Goal: Task Accomplishment & Management: Use online tool/utility

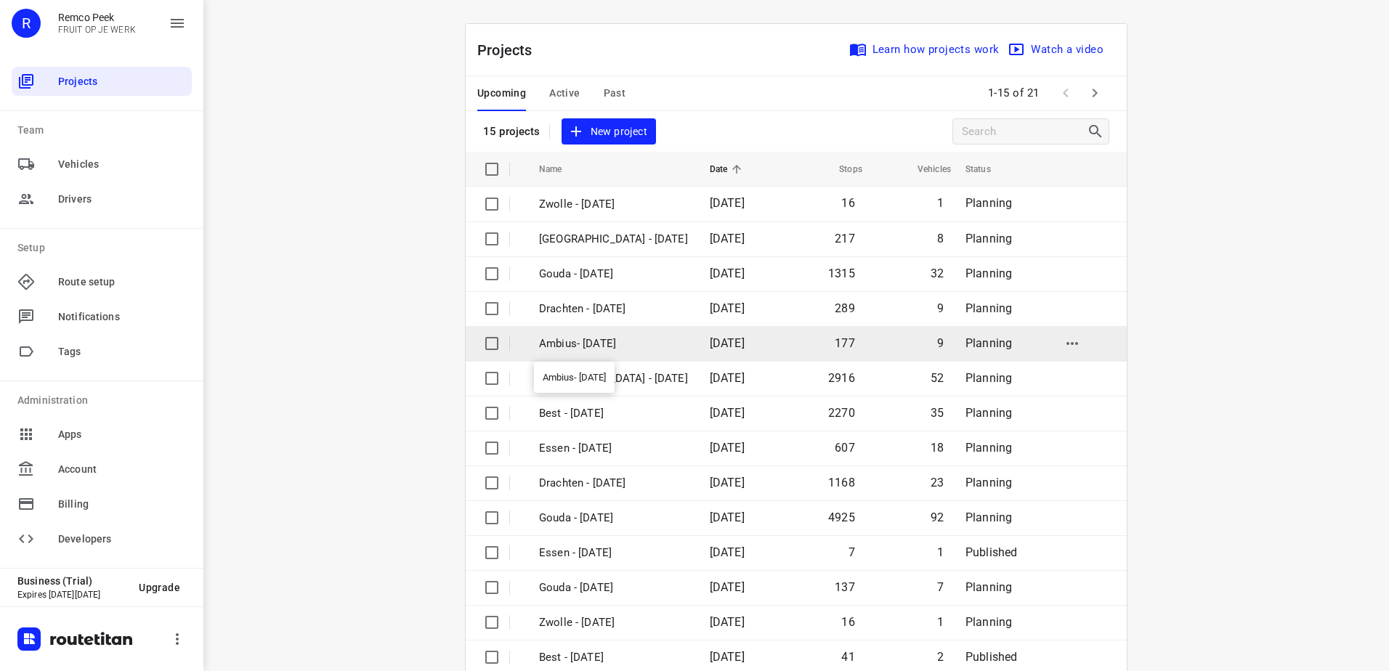
click at [597, 351] on p "Ambius- [DATE]" at bounding box center [613, 344] width 149 height 17
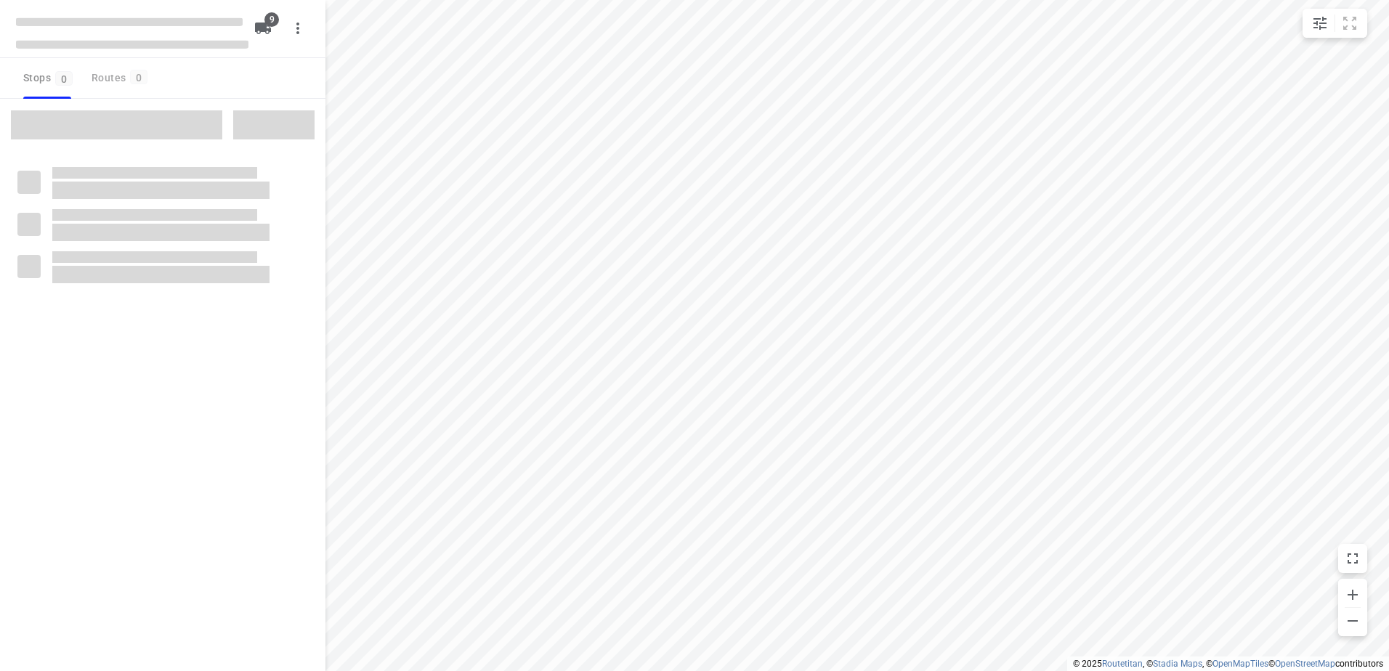
checkbox input "true"
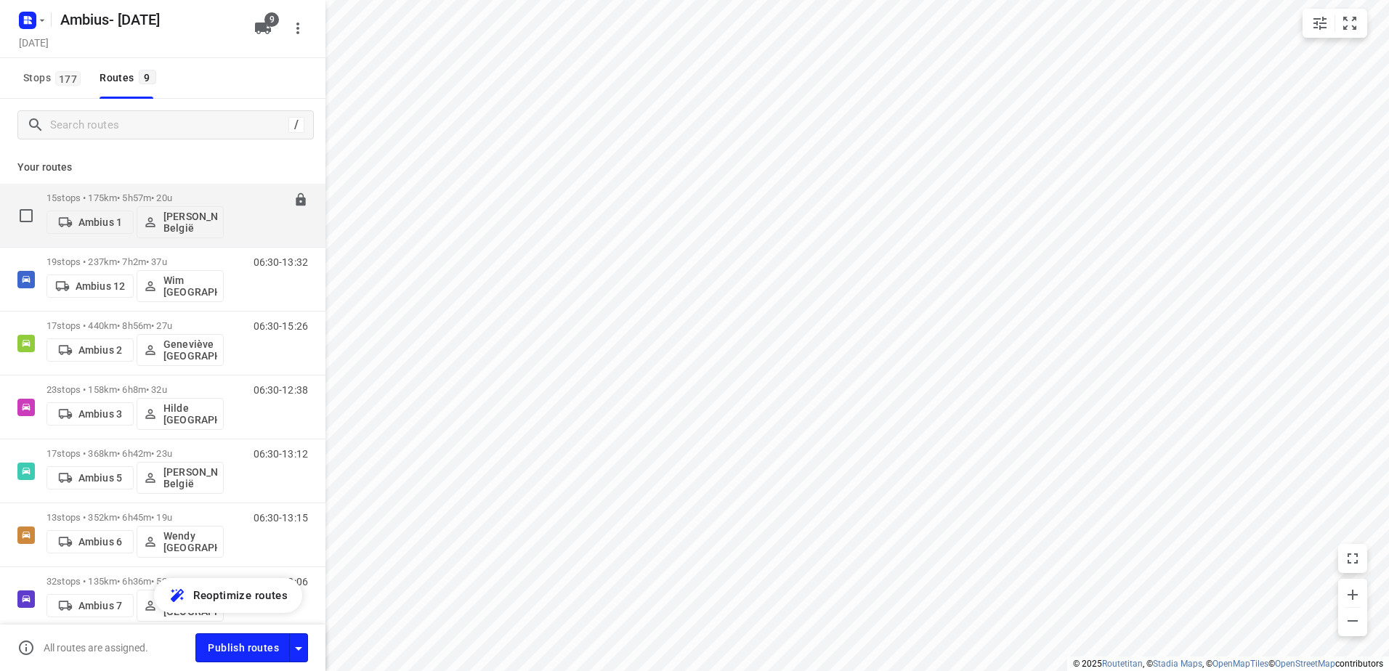
click at [84, 198] on p "15 stops • 175km • 5h57m • 20u" at bounding box center [135, 198] width 177 height 11
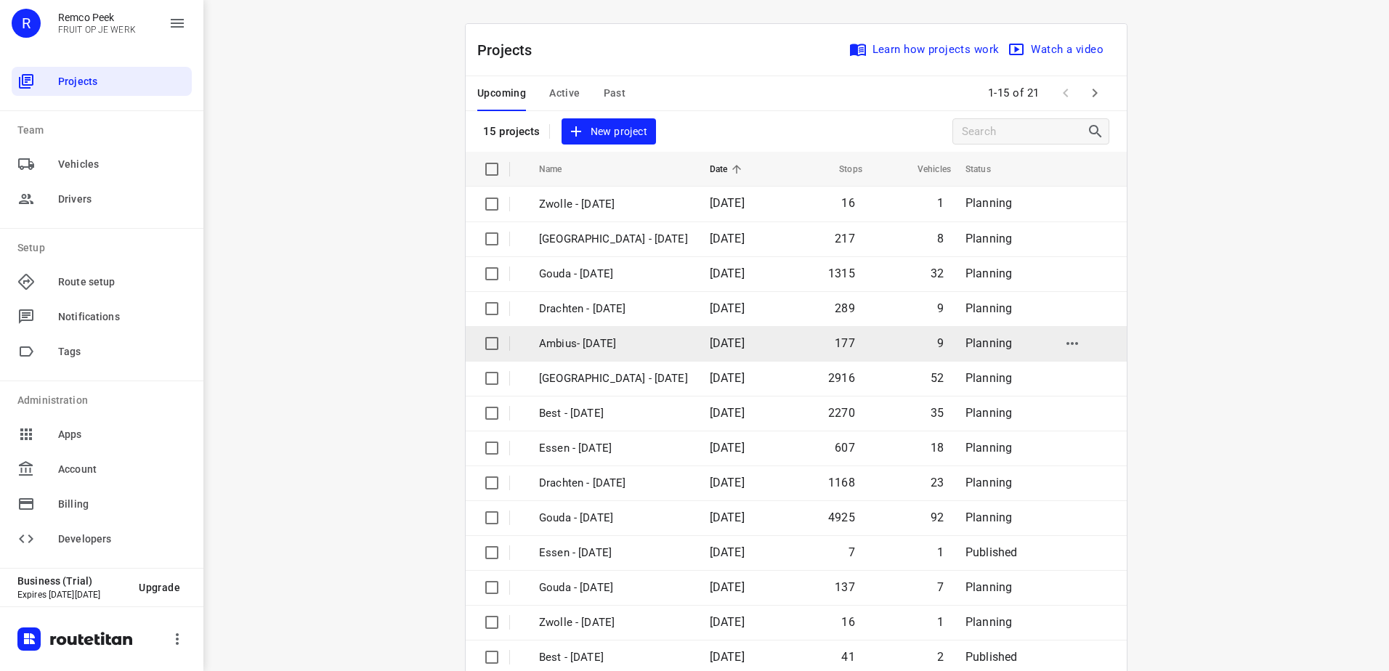
click at [596, 350] on p "Ambius- [DATE]" at bounding box center [613, 344] width 149 height 17
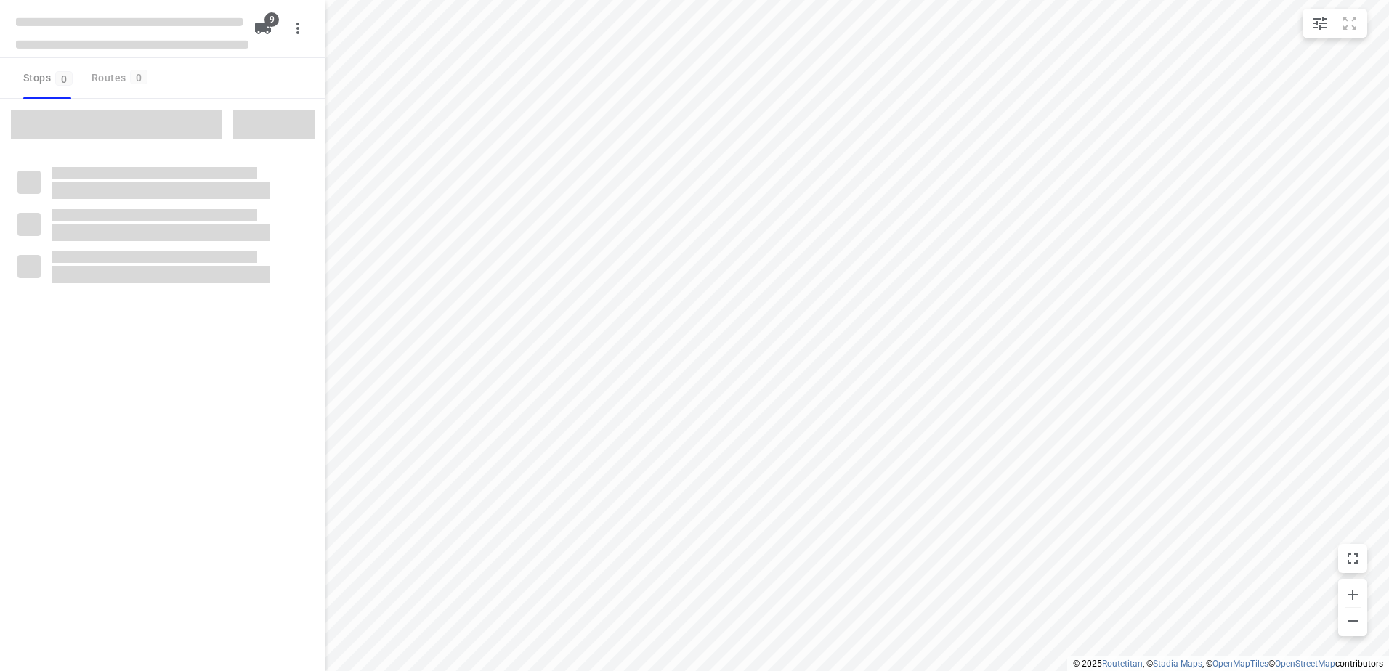
checkbox input "true"
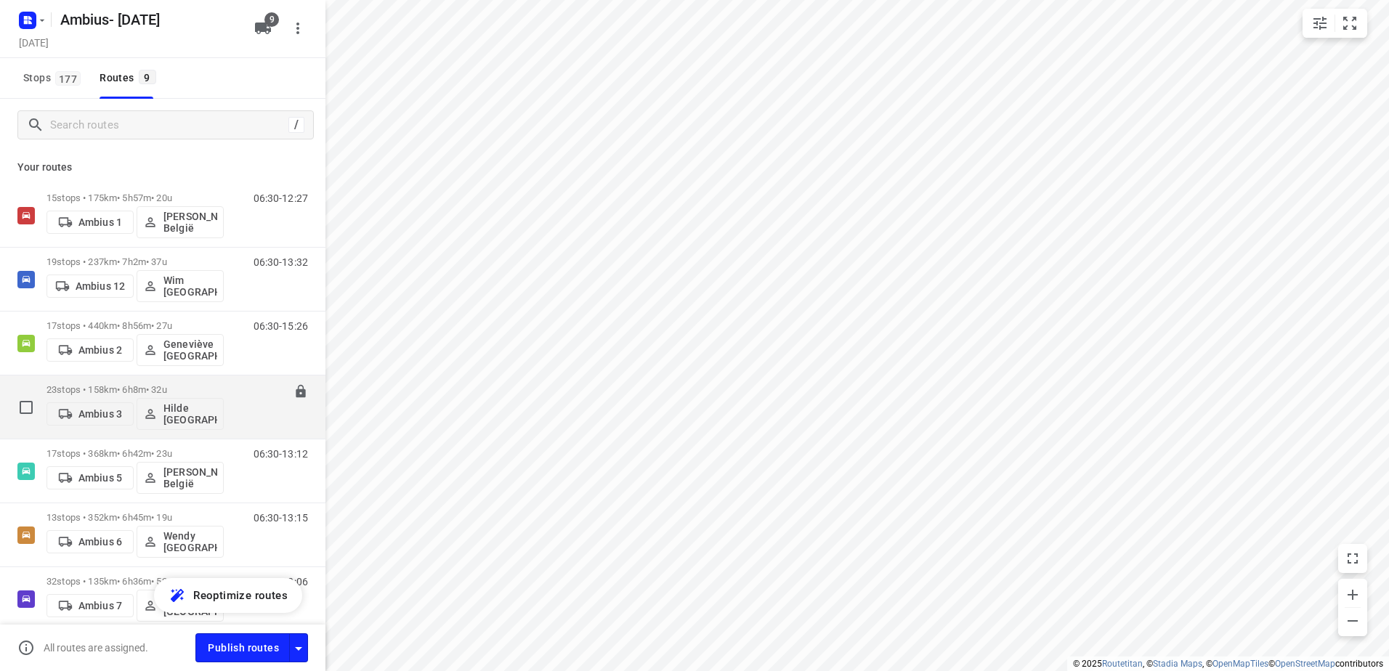
scroll to position [145, 0]
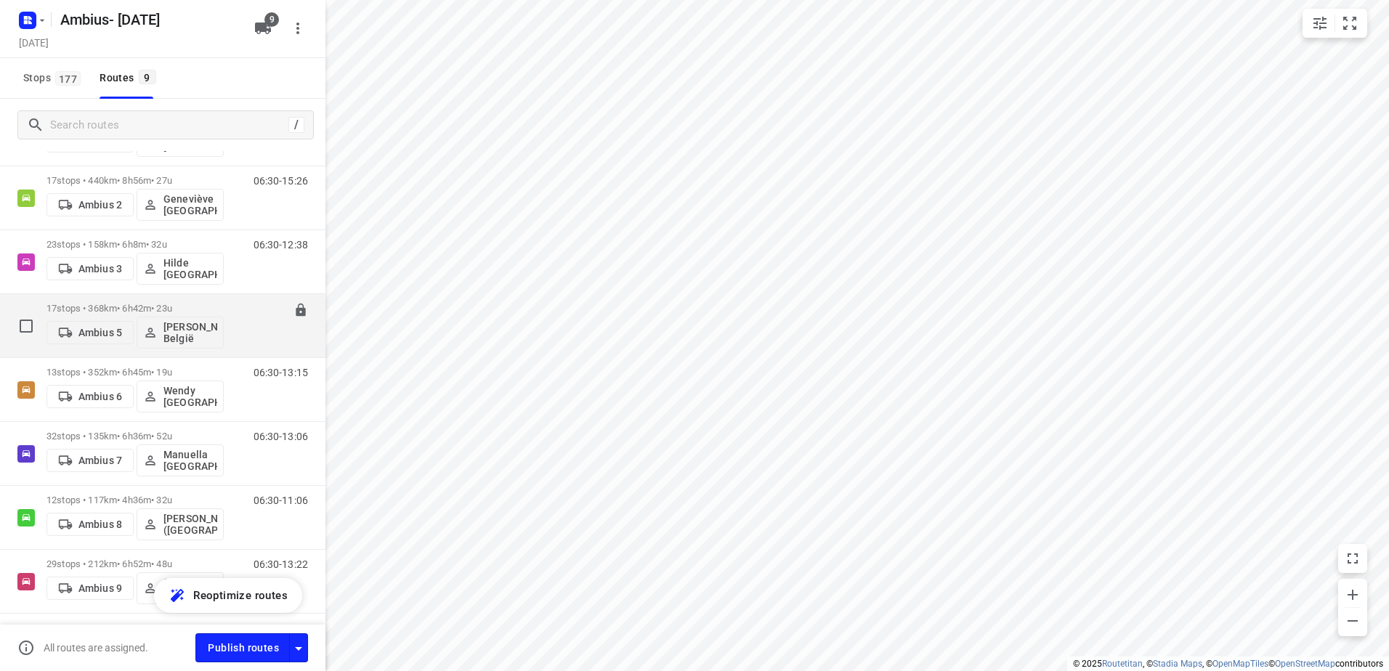
click at [84, 307] on p "17 stops • 368km • 6h42m • 23u" at bounding box center [135, 308] width 177 height 11
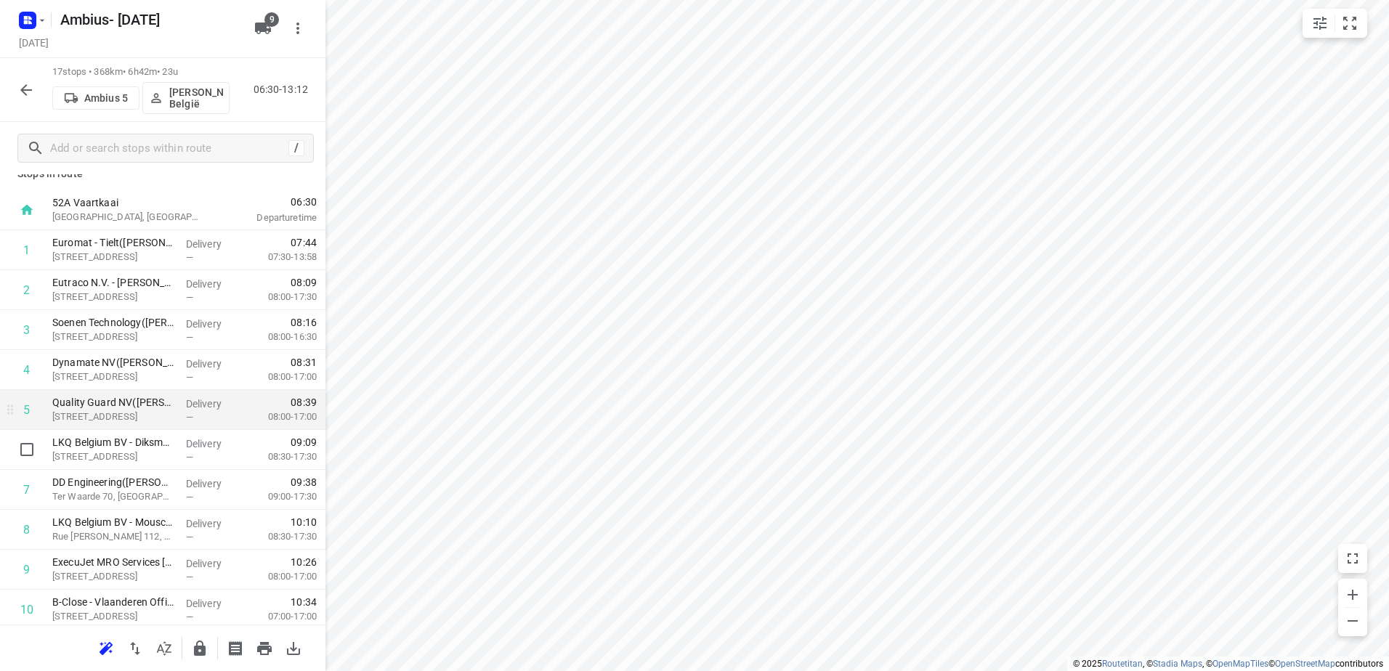
scroll to position [0, 0]
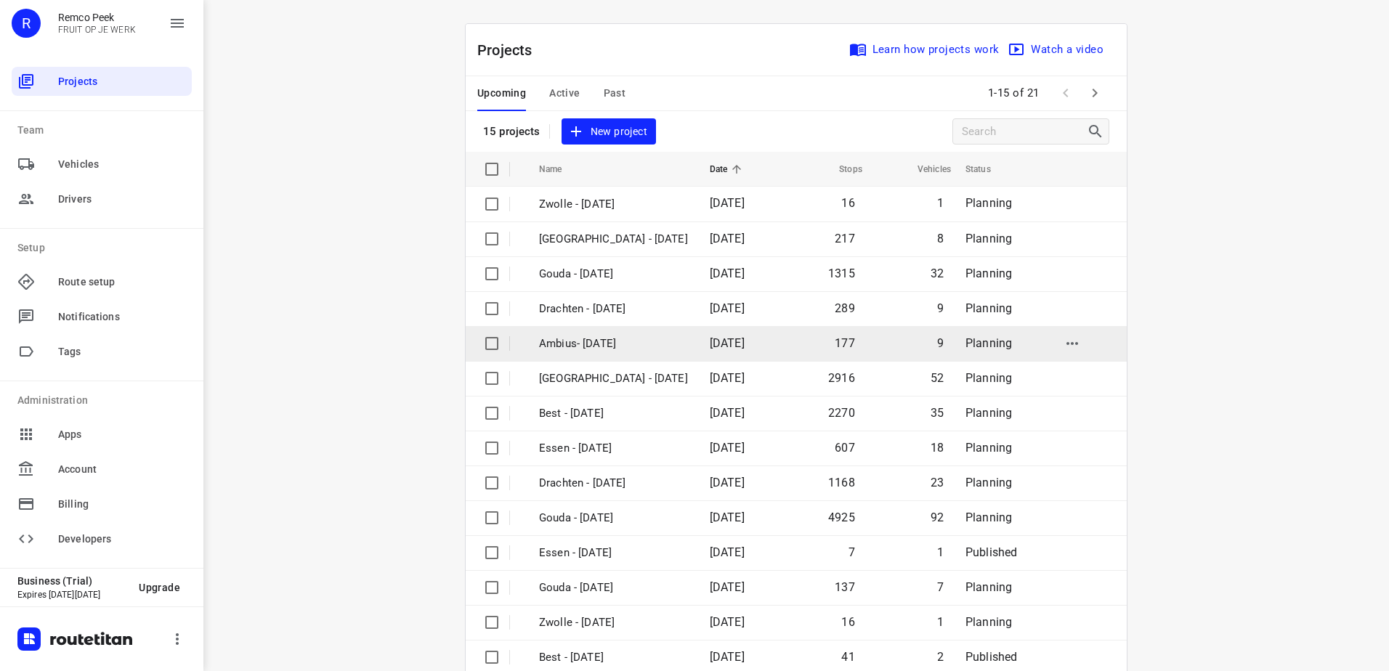
click at [599, 347] on p "Ambius- [DATE]" at bounding box center [613, 344] width 149 height 17
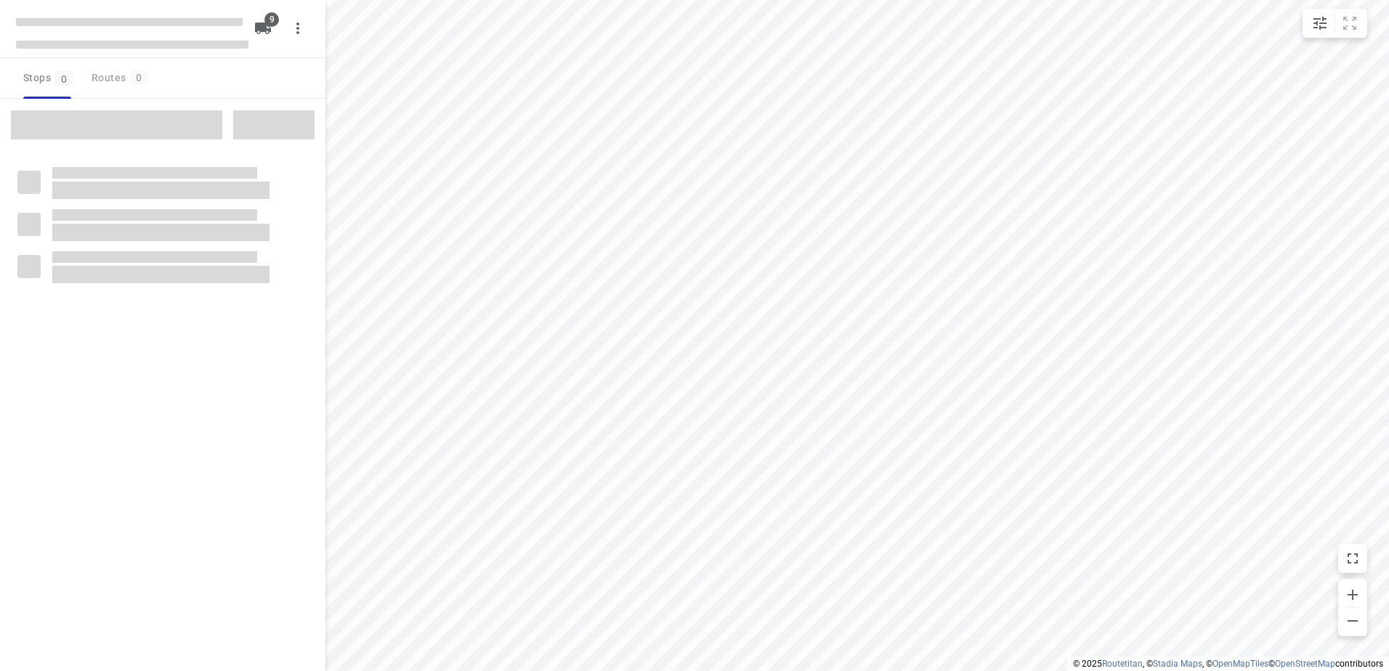
checkbox input "true"
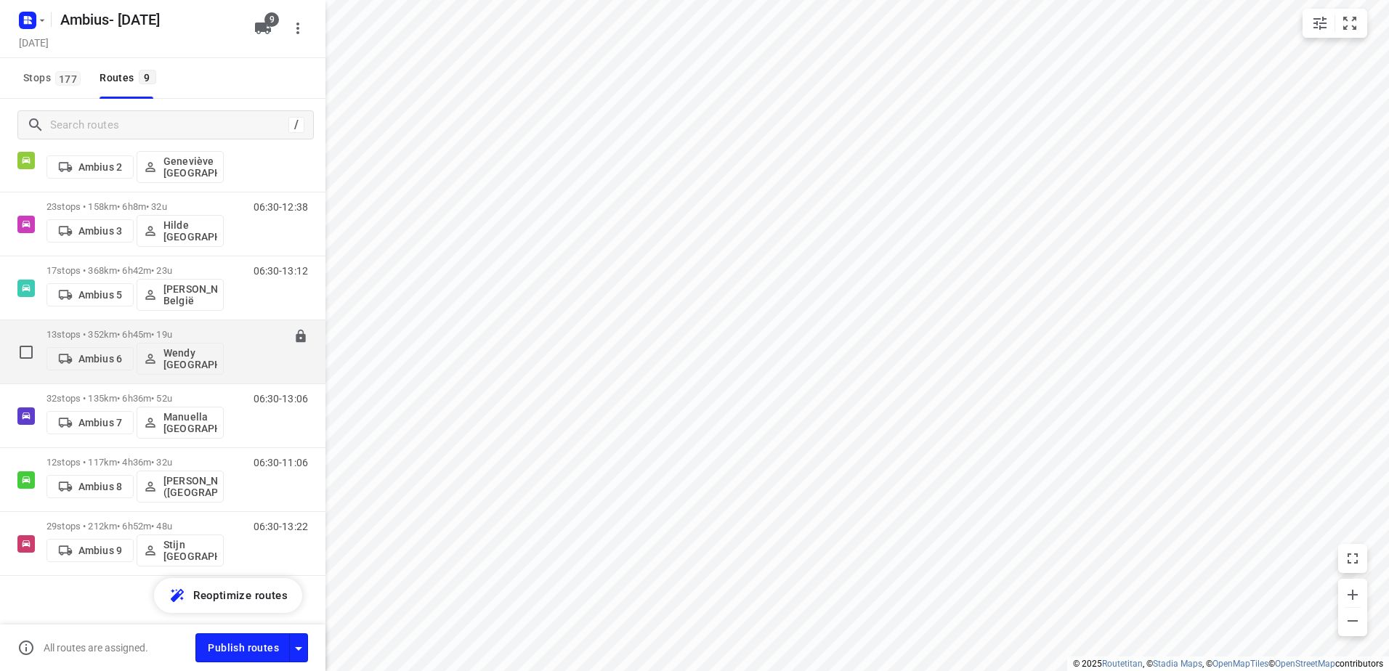
scroll to position [193, 0]
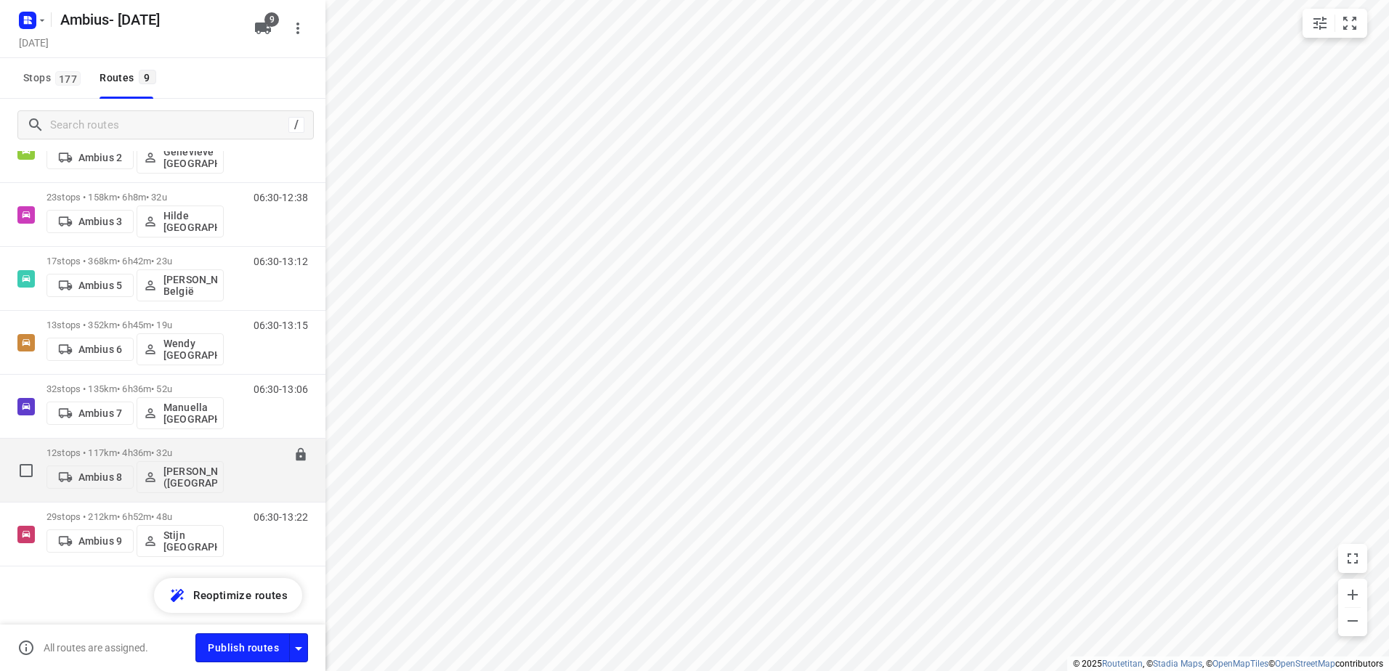
click at [113, 455] on p "12 stops • 117km • 4h36m • 32u" at bounding box center [135, 453] width 177 height 11
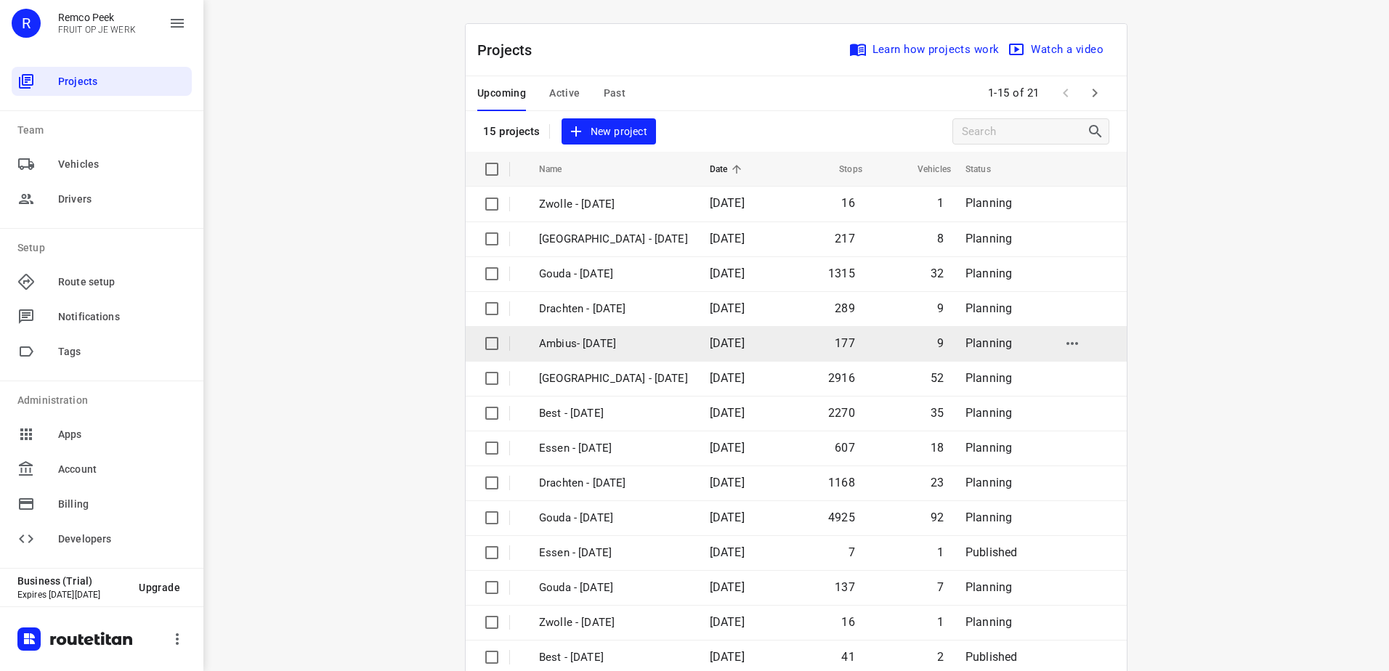
click at [594, 352] on td "Ambius- [DATE]" at bounding box center [612, 343] width 174 height 35
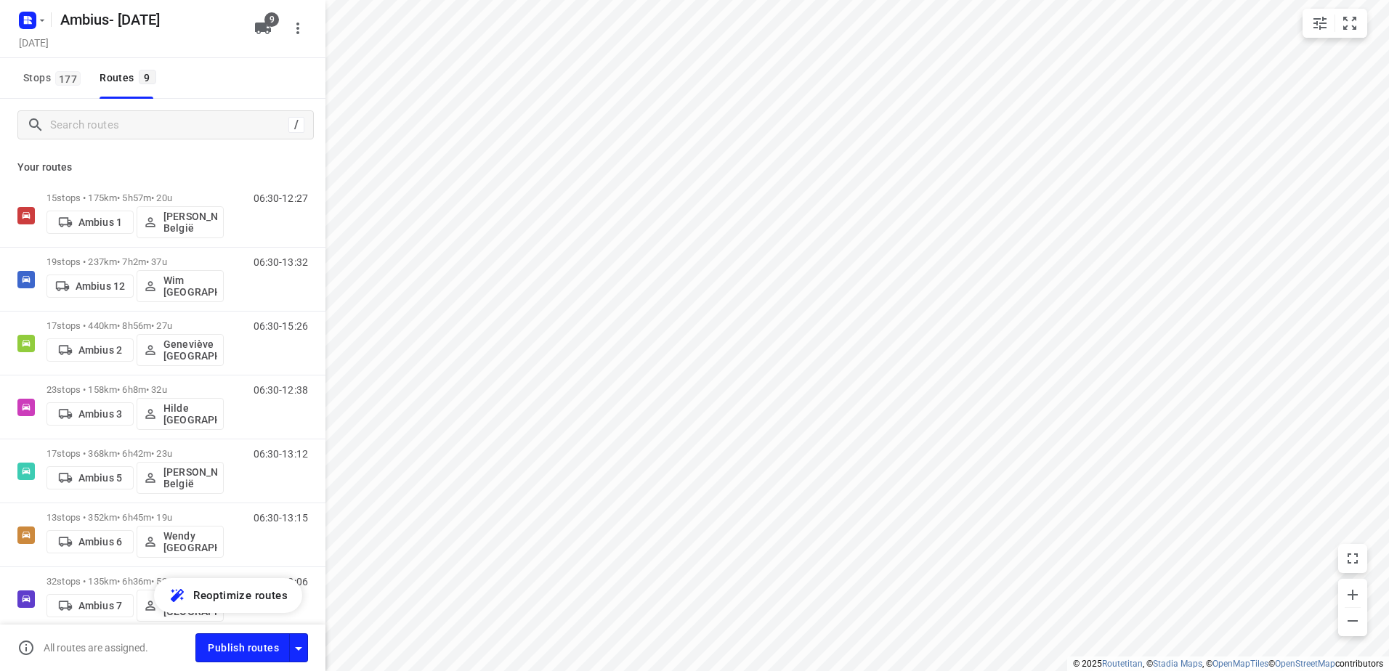
checkbox input "true"
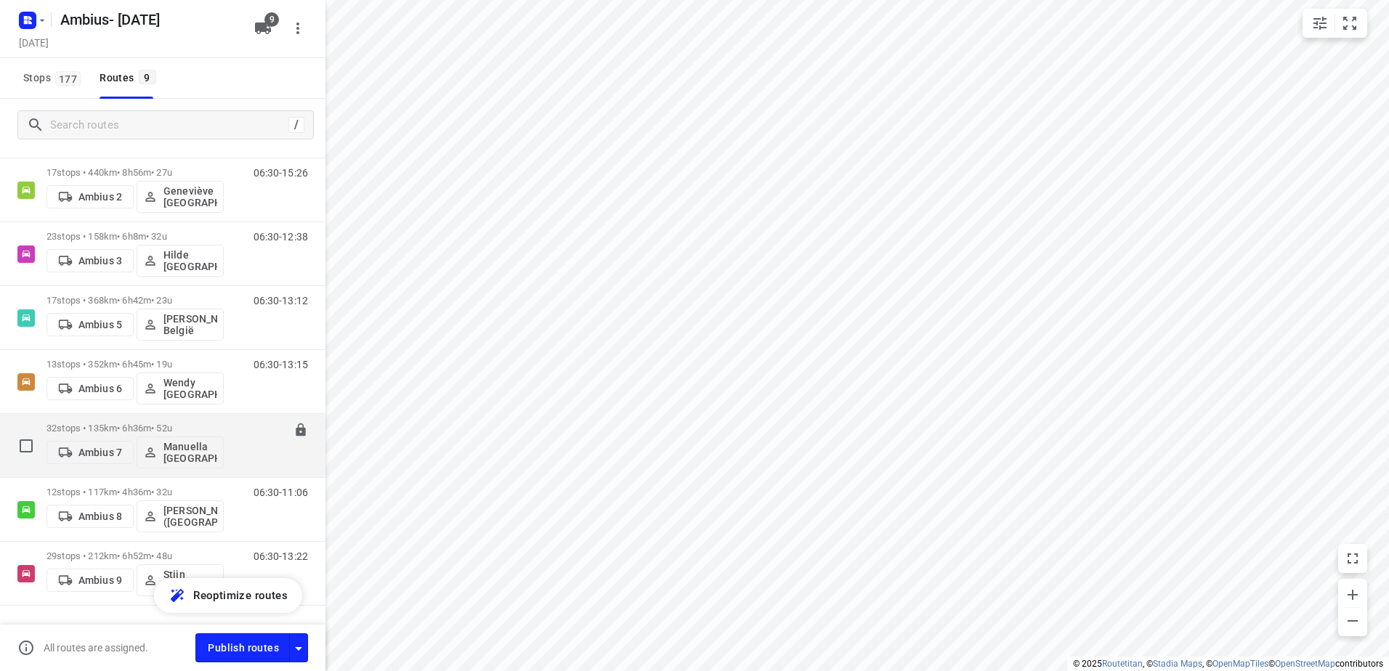
scroll to position [193, 0]
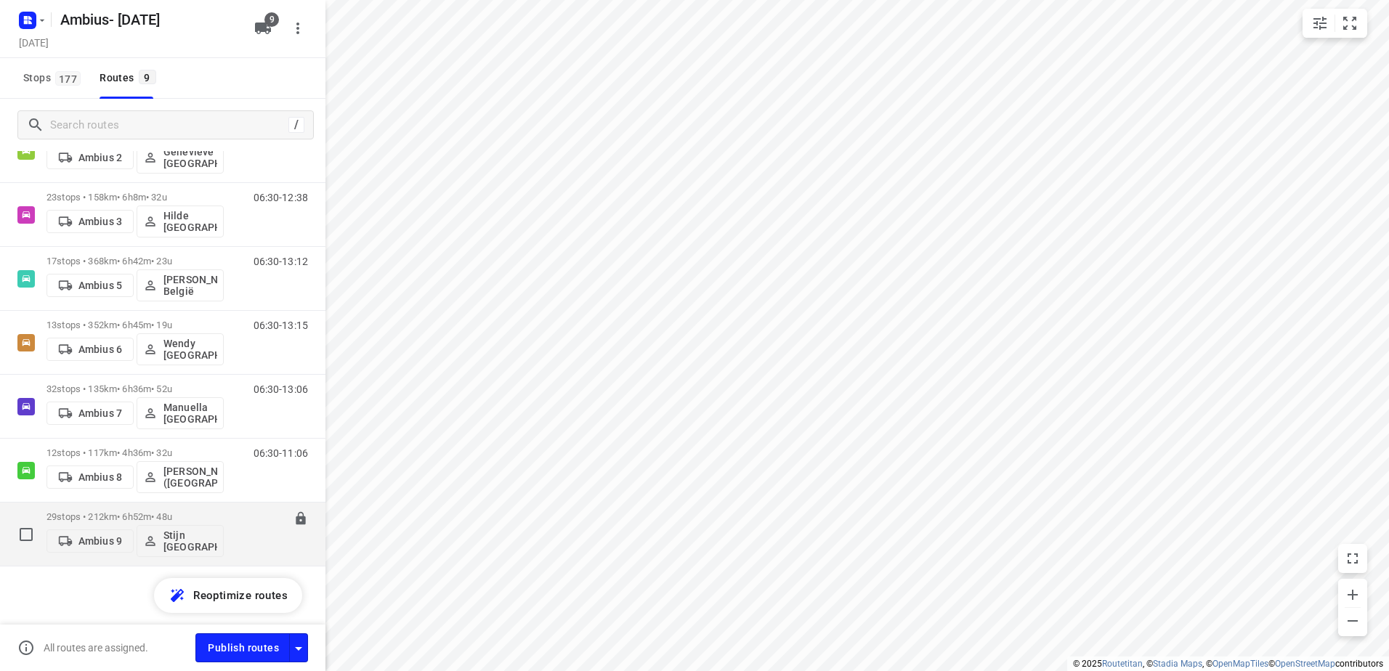
click at [187, 531] on button "Stijn [GEOGRAPHIC_DATA]" at bounding box center [180, 541] width 87 height 32
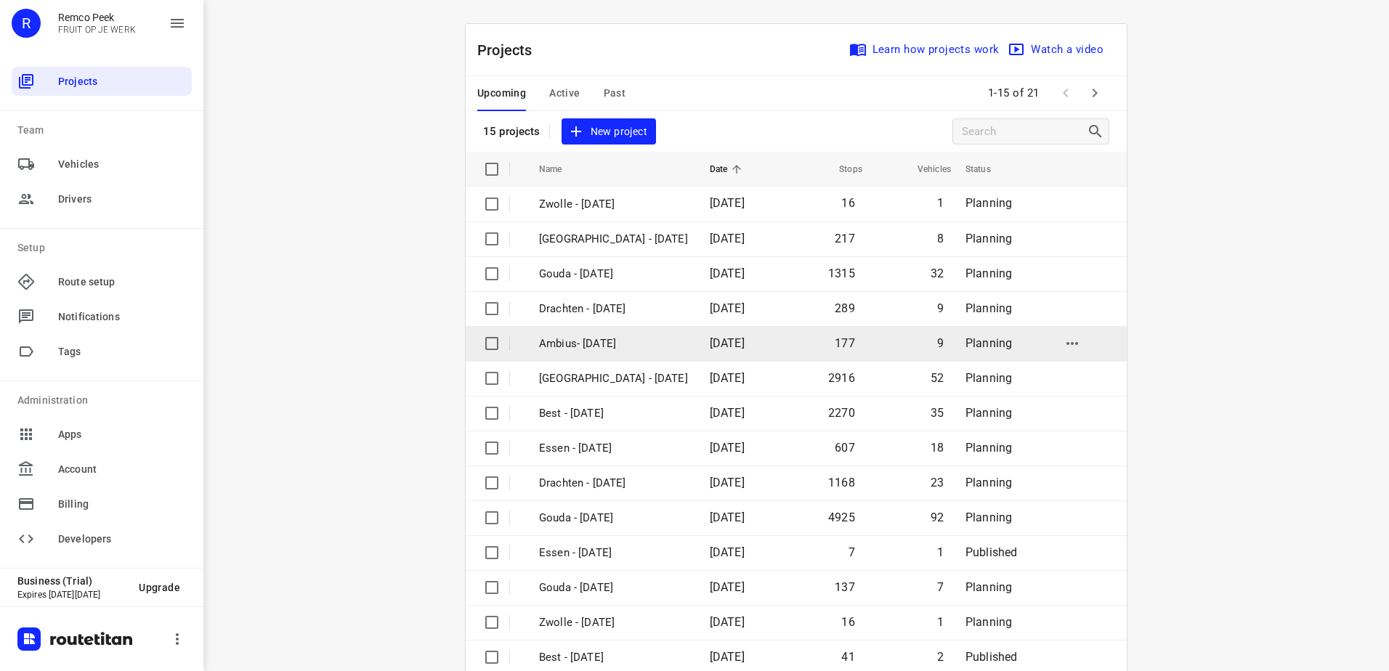
click at [604, 336] on p "Ambius- [DATE]" at bounding box center [613, 344] width 149 height 17
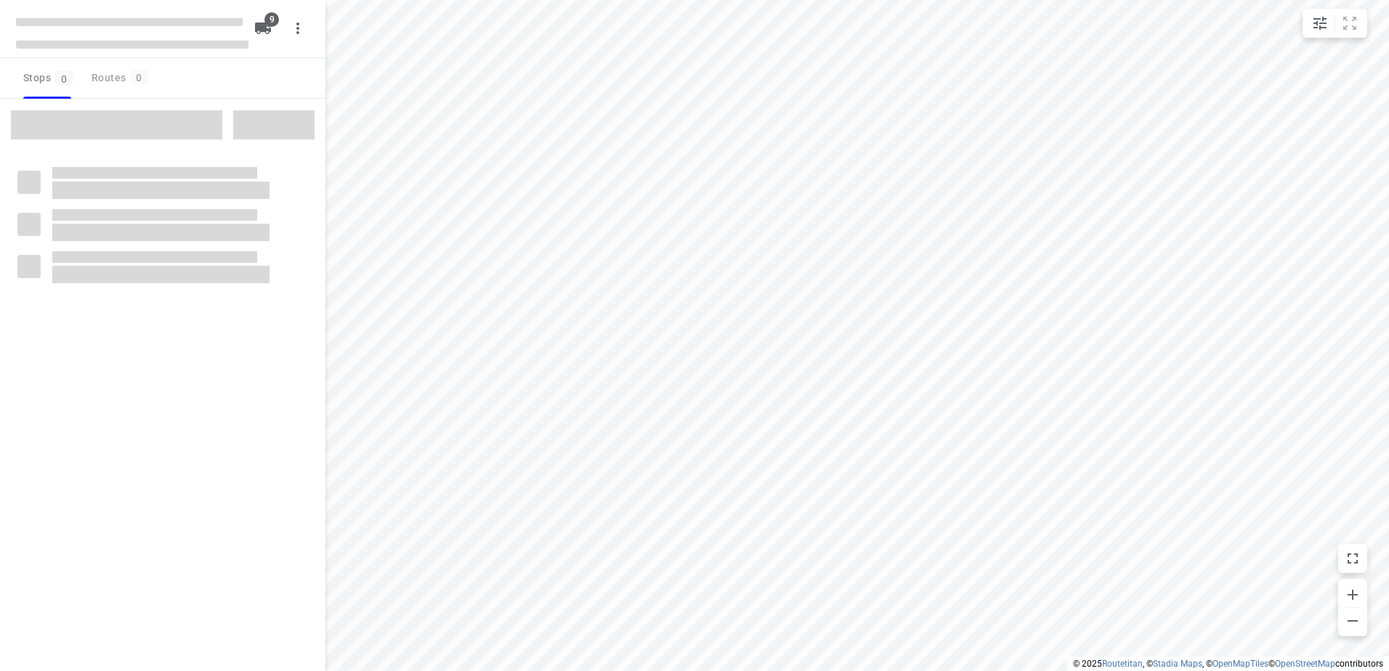
checkbox input "true"
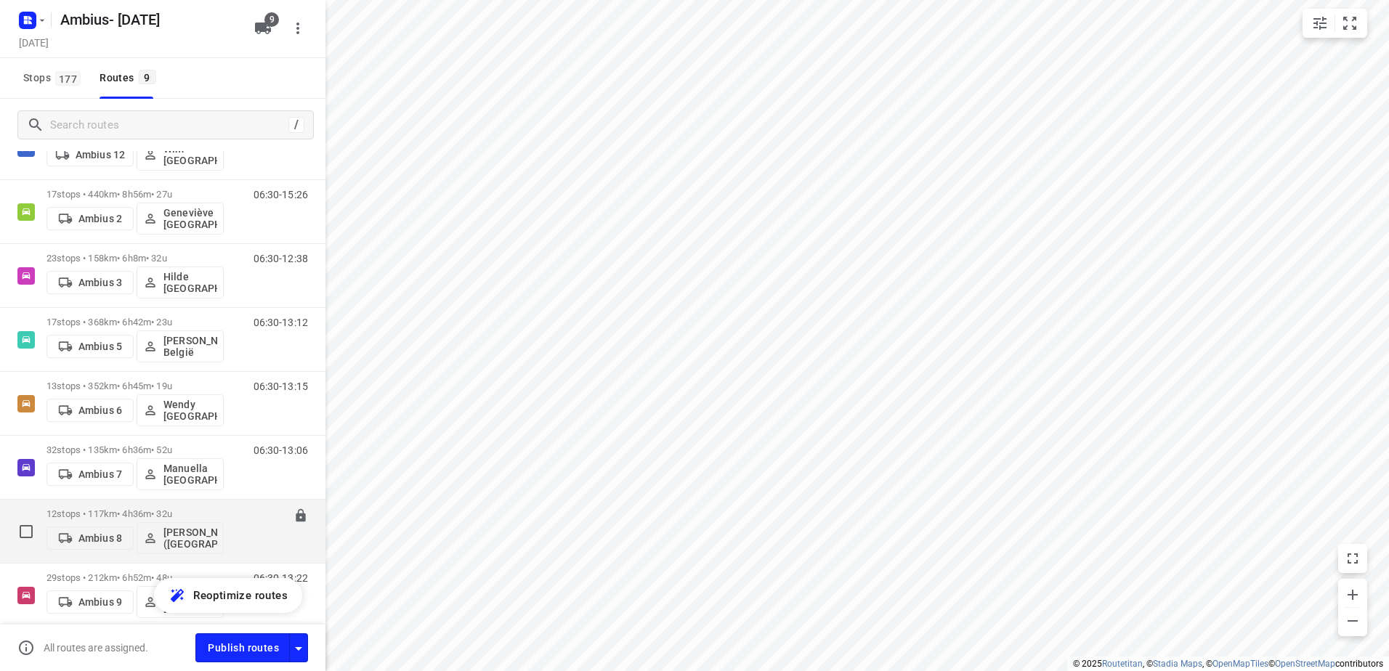
scroll to position [193, 0]
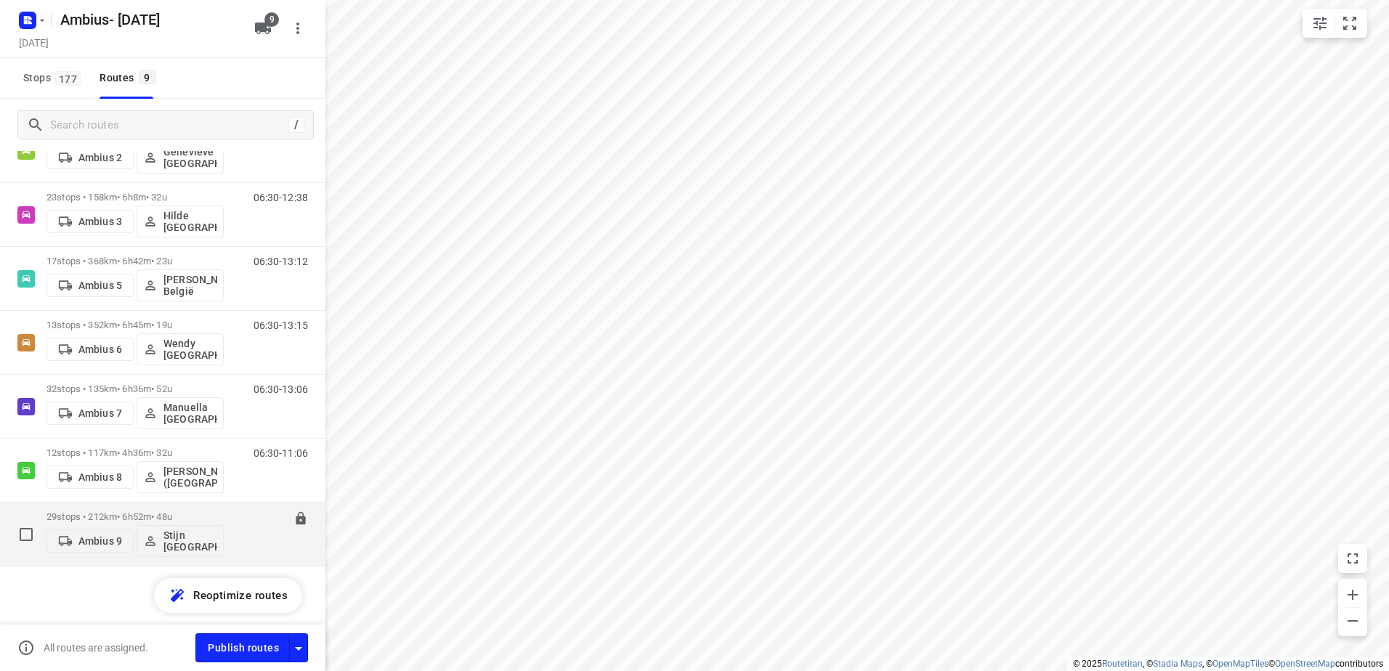
click at [94, 520] on p "29 stops • 212km • 6h52m • 48u" at bounding box center [135, 517] width 177 height 11
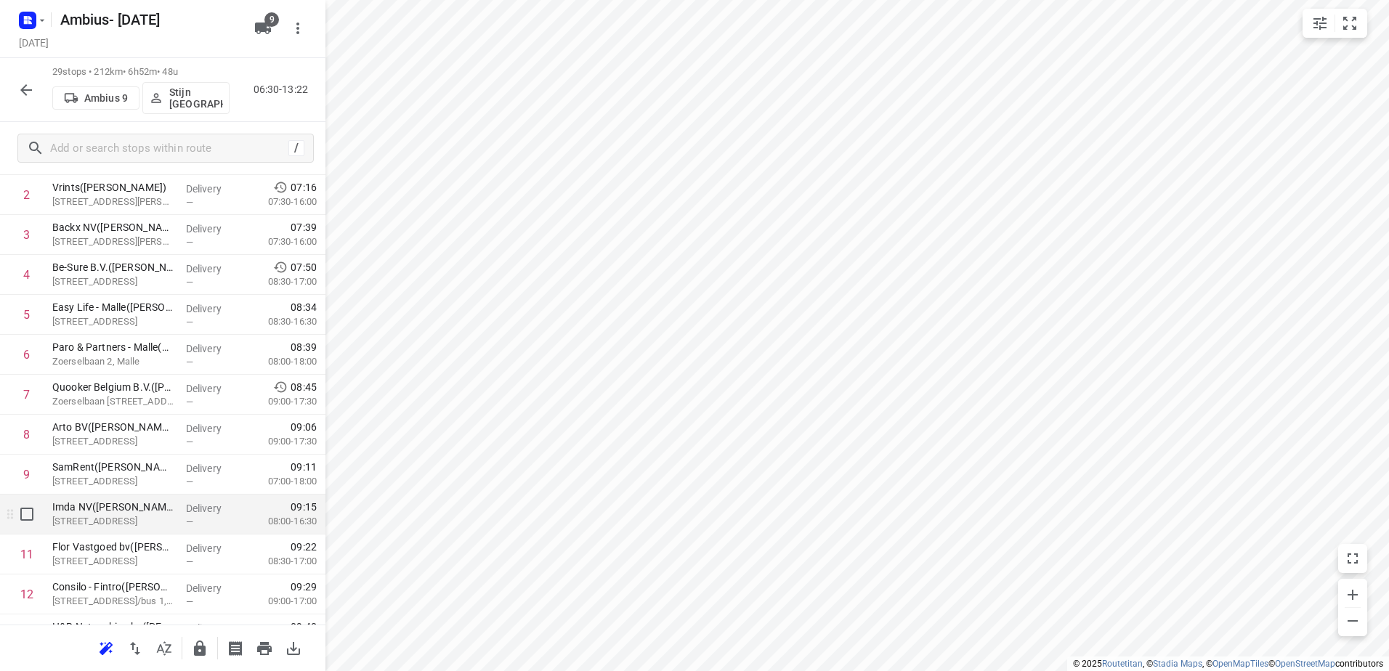
scroll to position [145, 0]
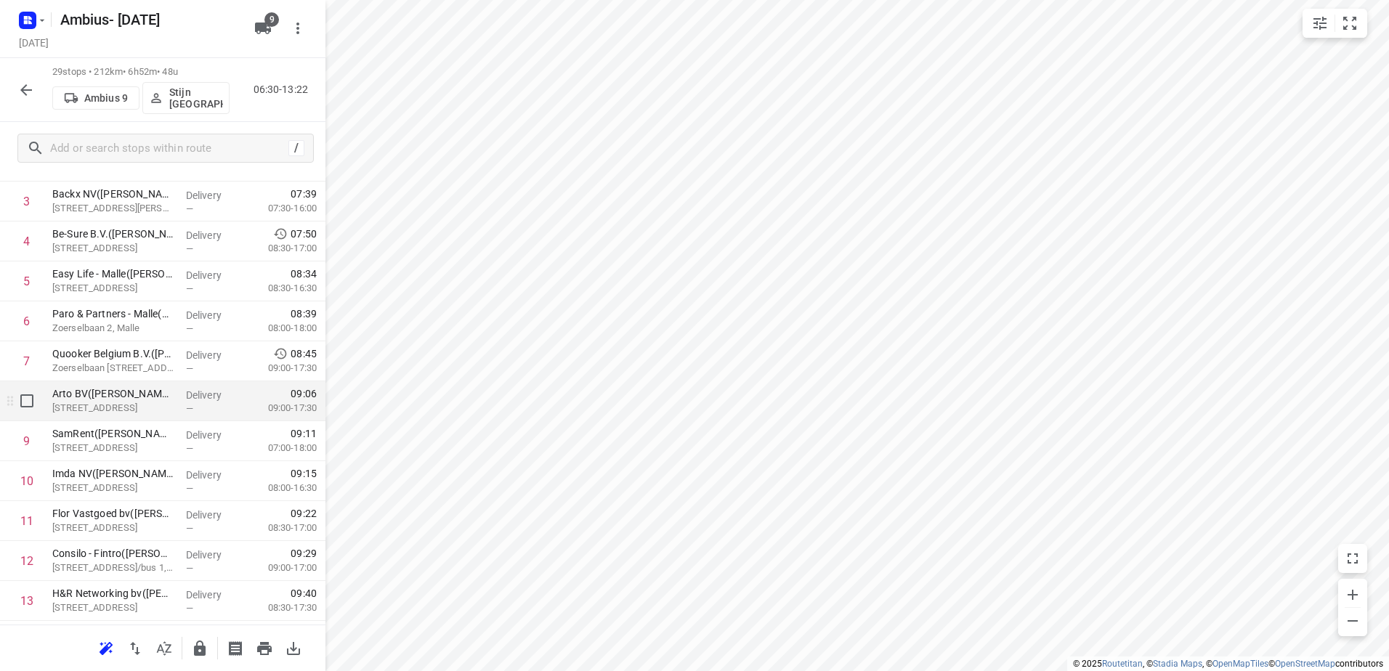
click at [118, 404] on p "[STREET_ADDRESS]" at bounding box center [113, 408] width 122 height 15
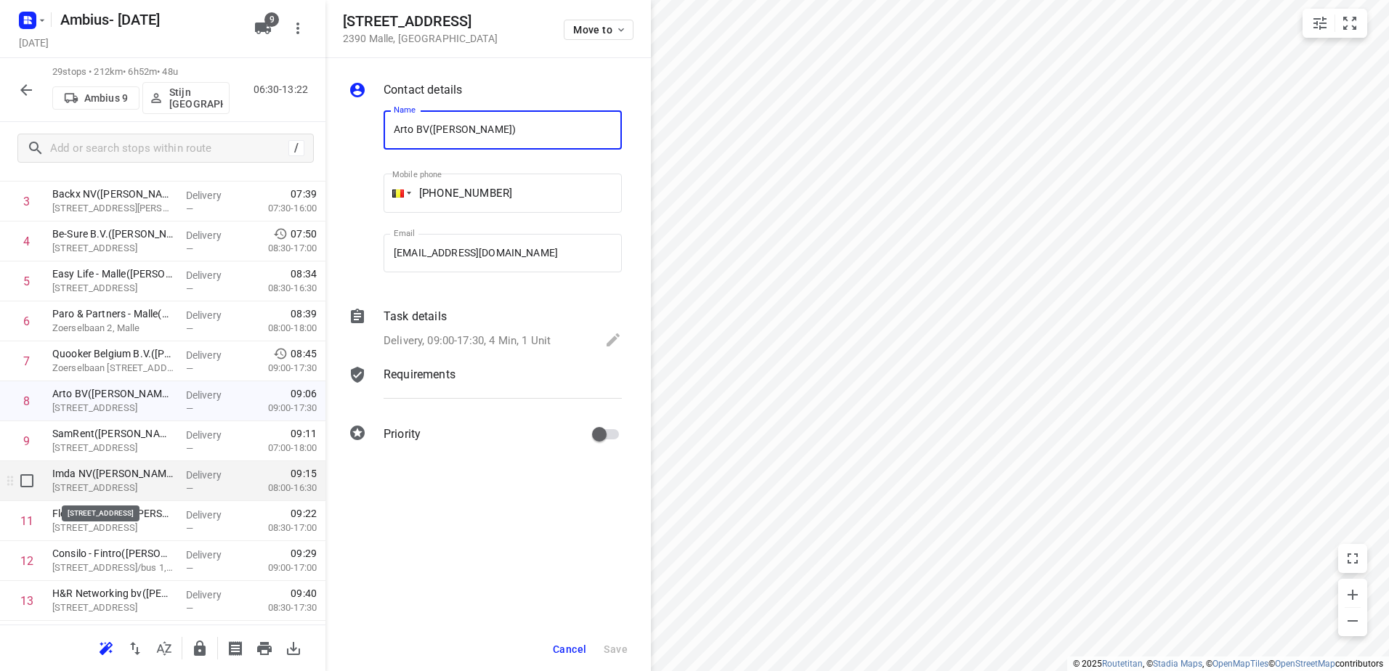
click at [113, 485] on p "[STREET_ADDRESS]" at bounding box center [113, 488] width 122 height 15
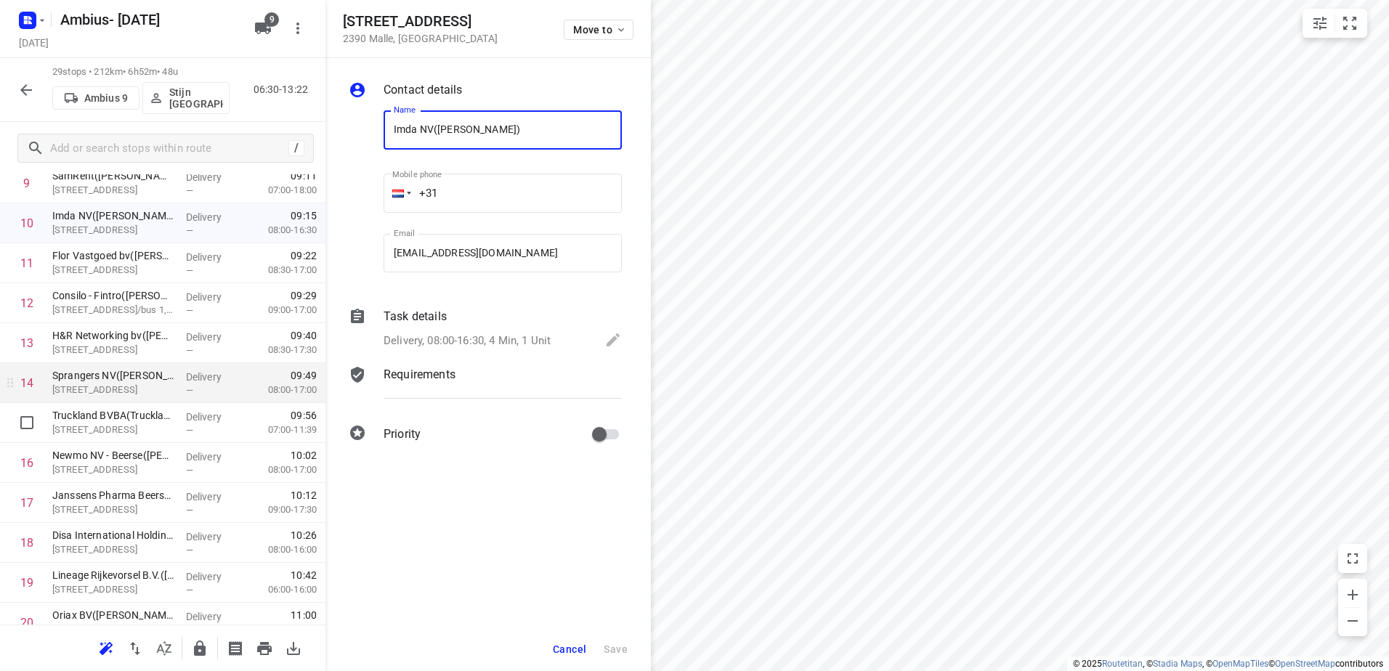
scroll to position [436, 0]
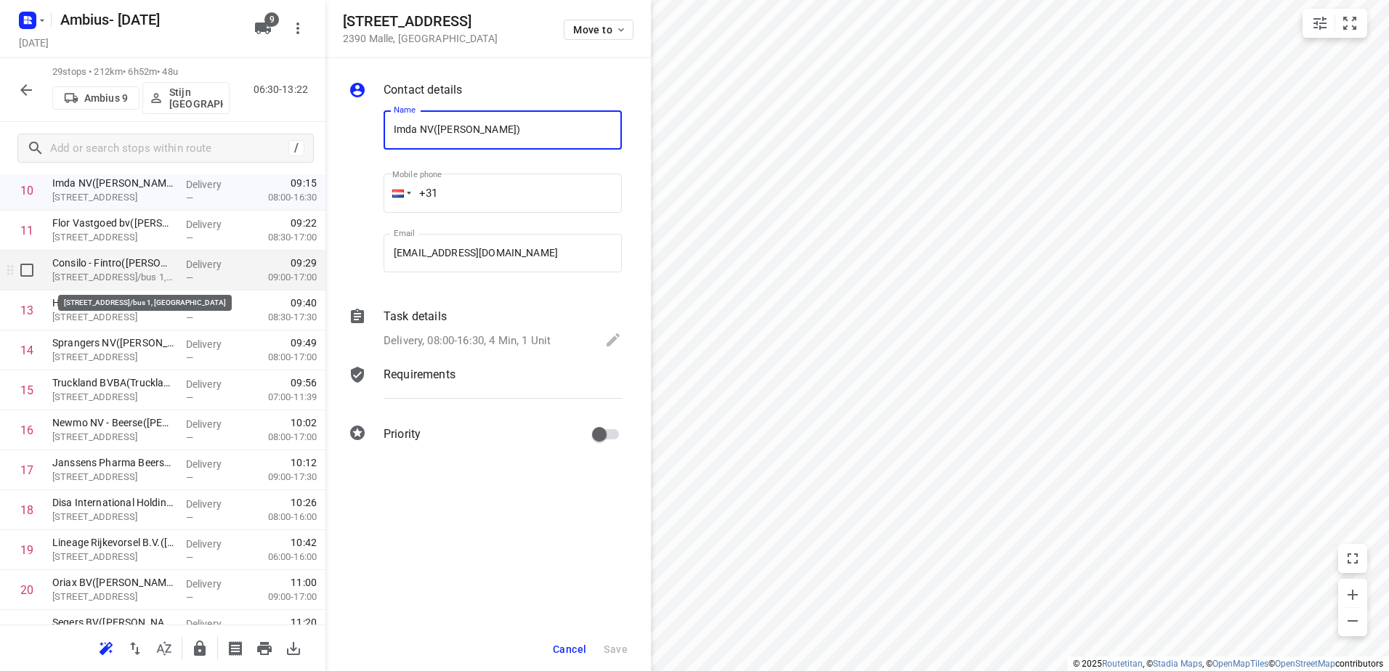
click at [99, 270] on p "[STREET_ADDRESS]/bus 1, [GEOGRAPHIC_DATA]" at bounding box center [113, 277] width 122 height 15
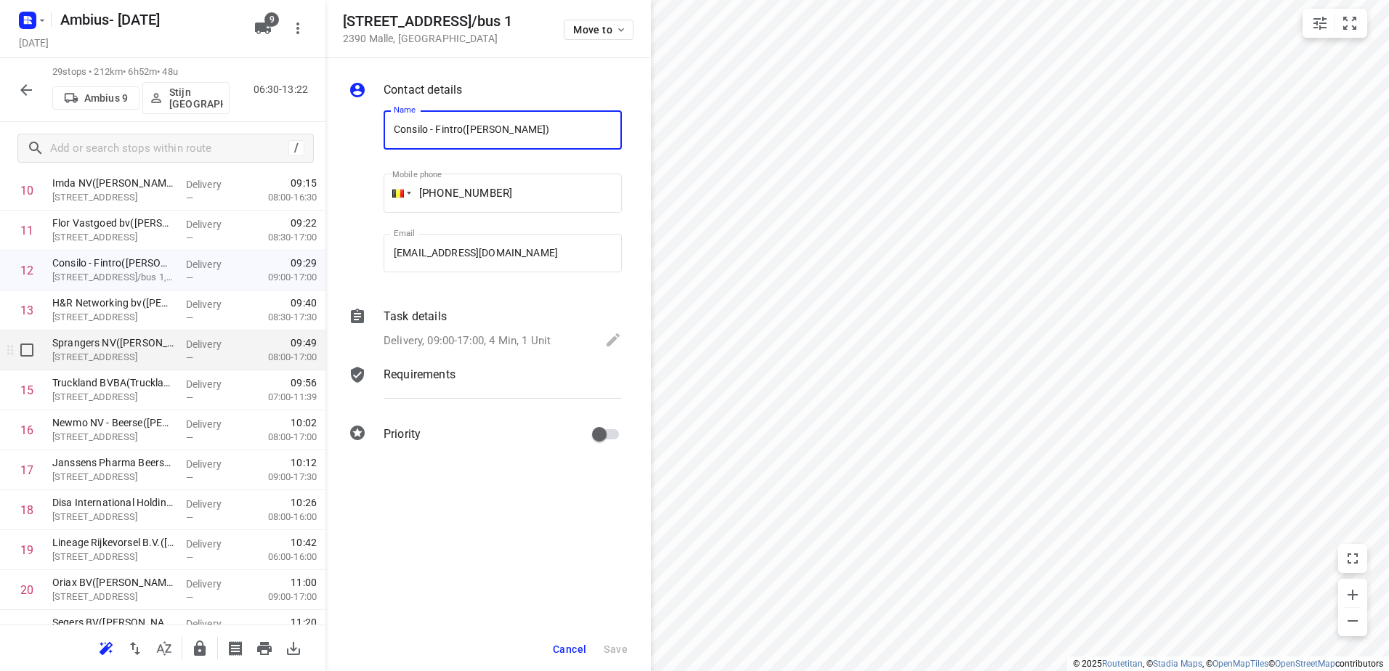
click at [126, 354] on p "[STREET_ADDRESS]" at bounding box center [113, 357] width 122 height 15
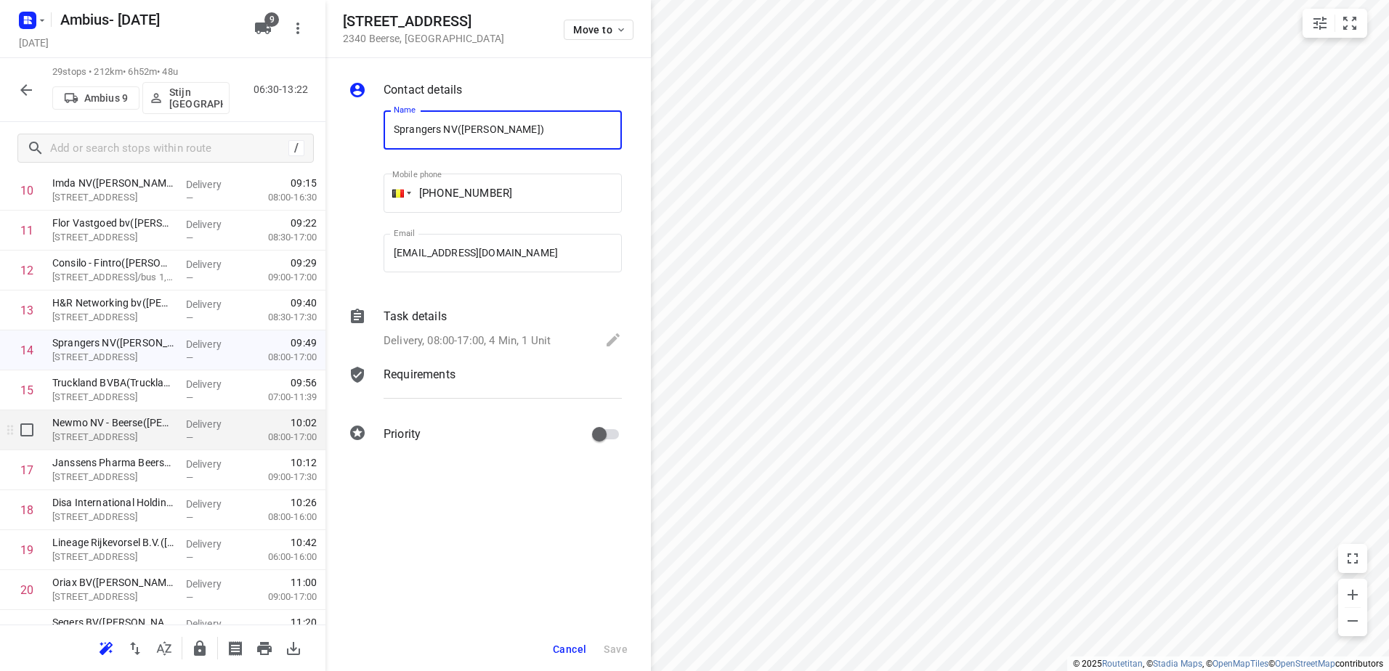
scroll to position [509, 0]
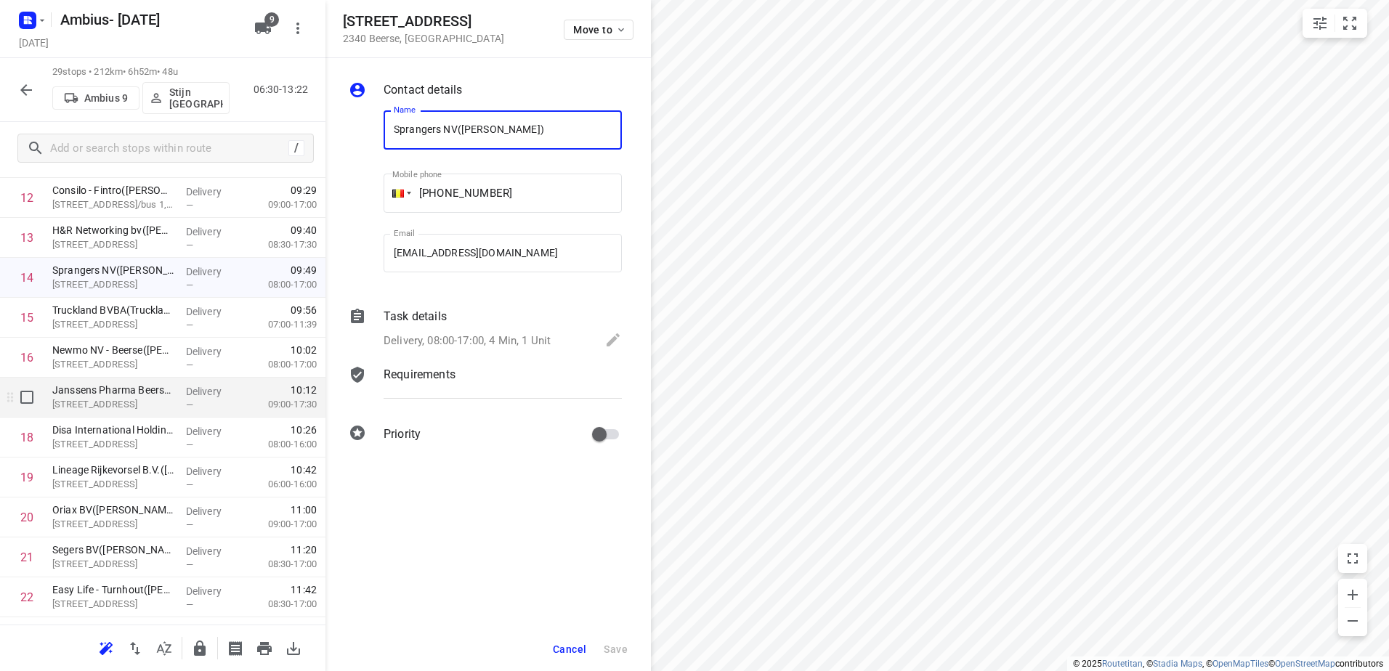
click at [132, 403] on p "[STREET_ADDRESS]" at bounding box center [113, 404] width 122 height 15
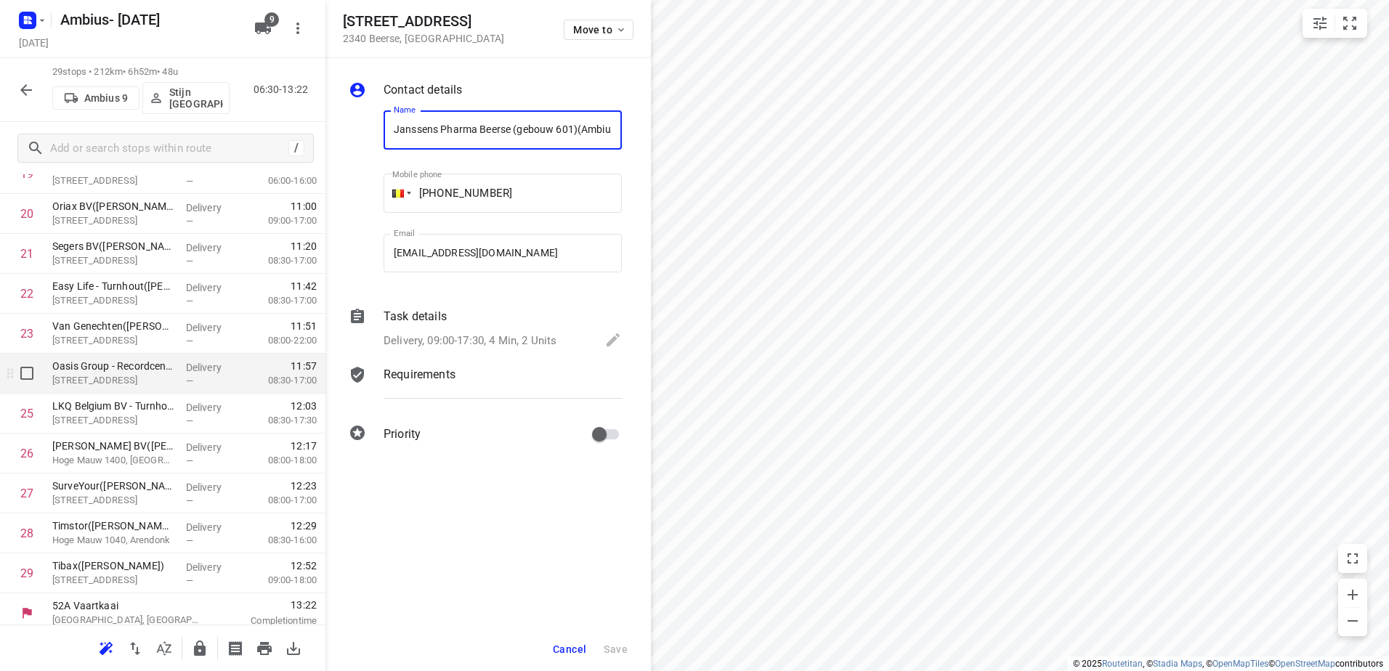
scroll to position [821, 0]
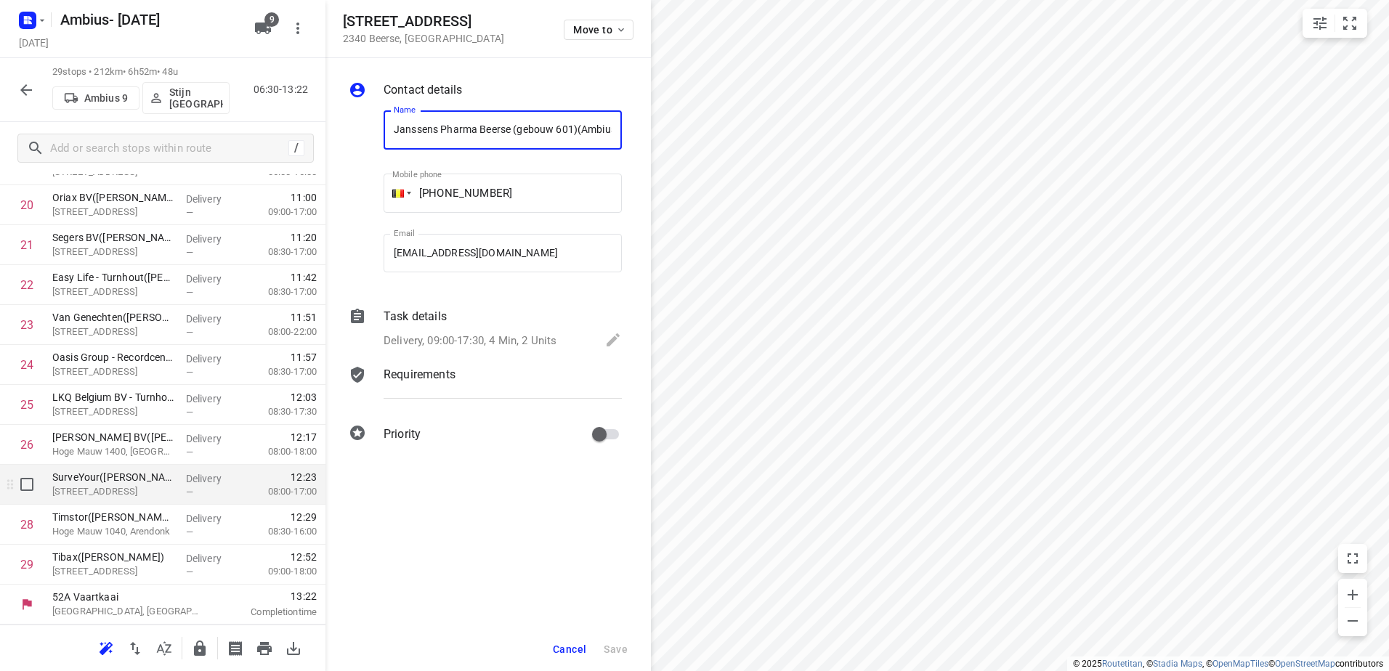
click at [118, 485] on p "[STREET_ADDRESS]" at bounding box center [113, 492] width 122 height 15
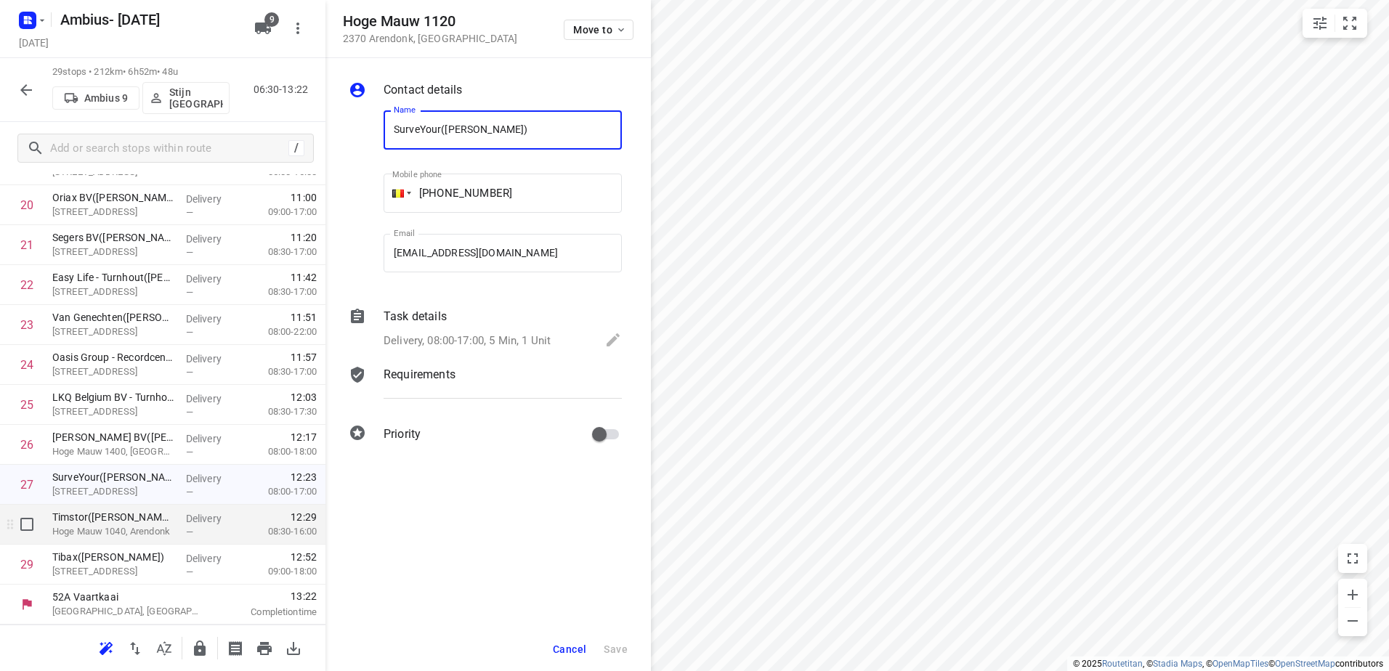
click at [121, 527] on p "Hoge Mauw 1040, Arendonk" at bounding box center [113, 532] width 122 height 15
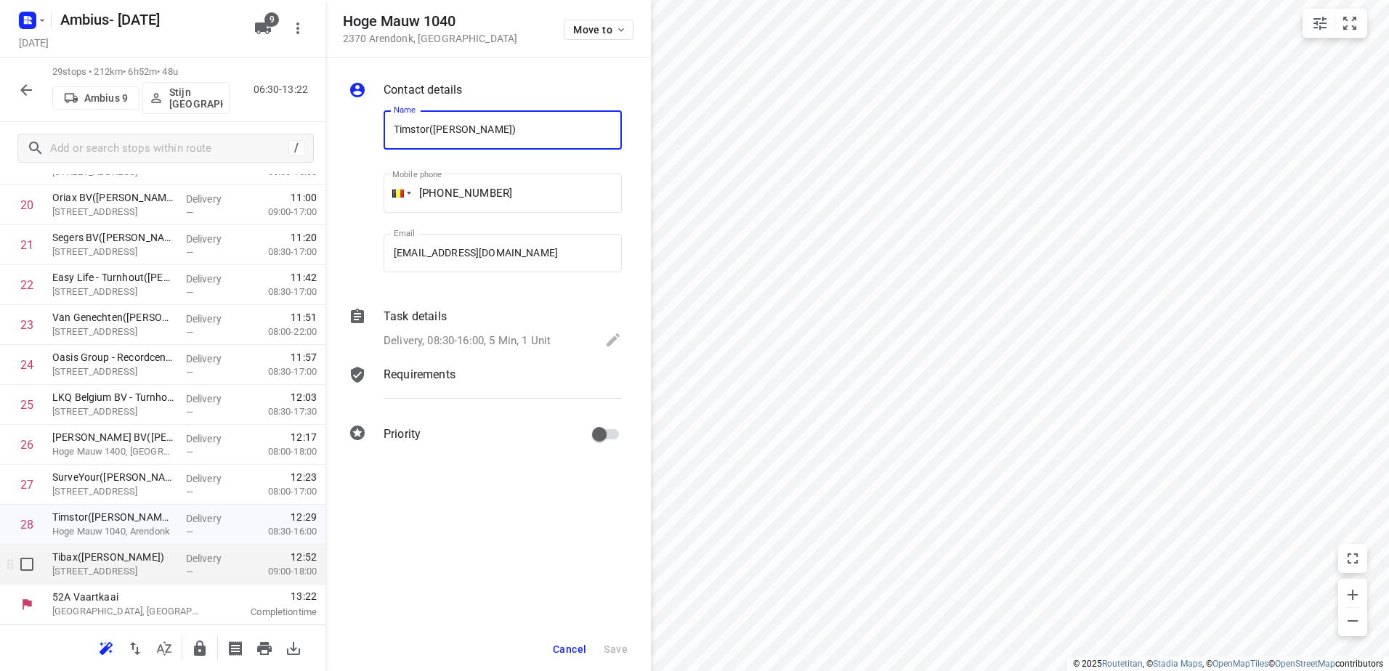
click at [86, 562] on p "Tibax([PERSON_NAME])" at bounding box center [113, 557] width 122 height 15
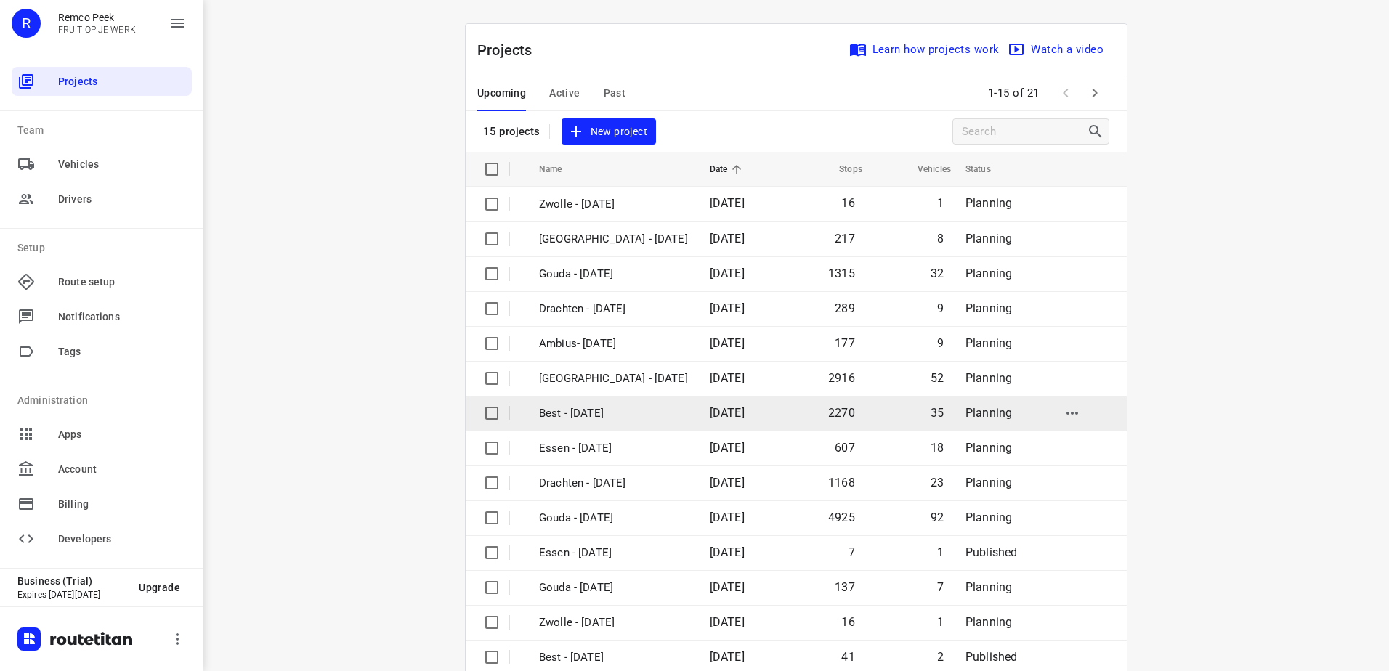
scroll to position [63, 0]
